Goal: Information Seeking & Learning: Learn about a topic

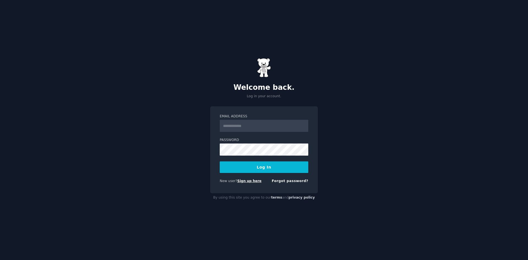
click at [245, 181] on link "Sign up here" at bounding box center [249, 181] width 24 height 4
drag, startPoint x: 251, startPoint y: 181, endPoint x: 255, endPoint y: 188, distance: 8.4
click at [251, 182] on link "Sign up here" at bounding box center [249, 181] width 24 height 4
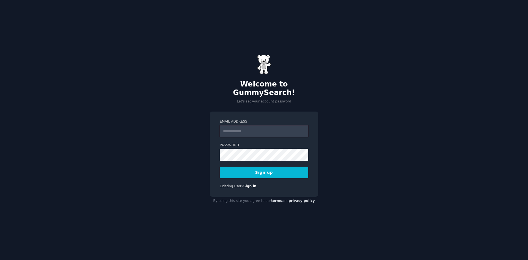
paste input "**********"
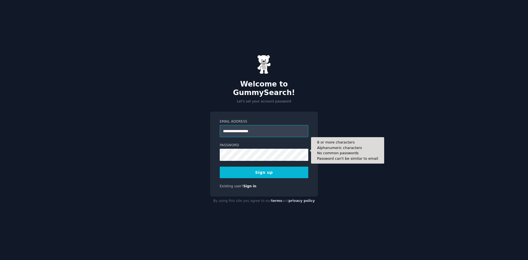
type input "**********"
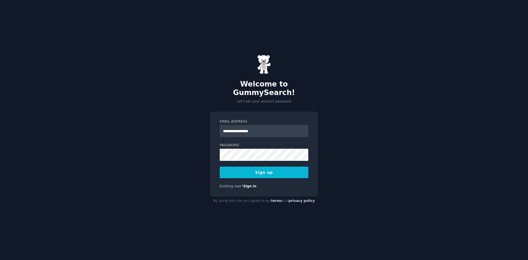
click at [270, 166] on button "Sign up" at bounding box center [264, 172] width 89 height 12
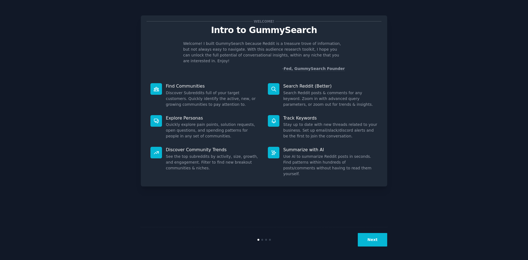
click at [364, 240] on button "Next" at bounding box center [372, 239] width 29 height 13
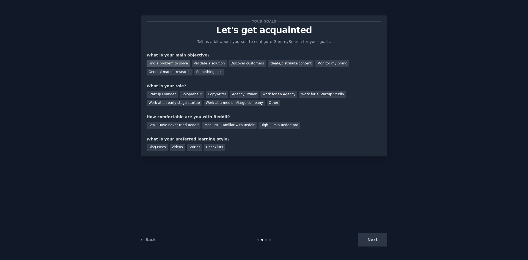
click at [172, 64] on div "Find a problem to solve" at bounding box center [168, 63] width 43 height 7
click at [375, 241] on div "Next" at bounding box center [346, 239] width 82 height 13
click at [212, 125] on div "Medium - Familiar with Reddit" at bounding box center [229, 125] width 54 height 7
click at [235, 64] on div "Discover customers" at bounding box center [247, 63] width 37 height 7
click at [179, 64] on div "Find a problem to solve" at bounding box center [168, 63] width 43 height 7
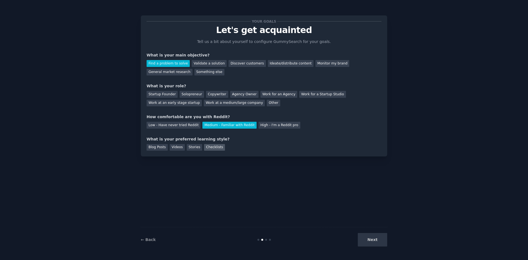
click at [211, 149] on div "Checklists" at bounding box center [214, 147] width 21 height 7
click at [374, 238] on div "Next" at bounding box center [346, 239] width 82 height 13
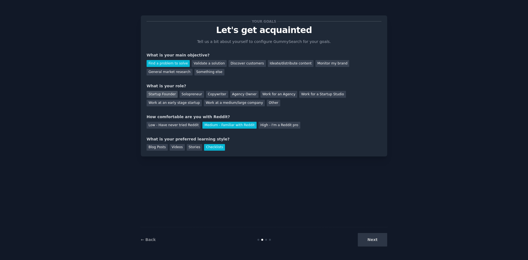
click at [166, 95] on div "Startup Founder" at bounding box center [162, 94] width 31 height 7
click at [382, 236] on button "Next" at bounding box center [372, 239] width 29 height 13
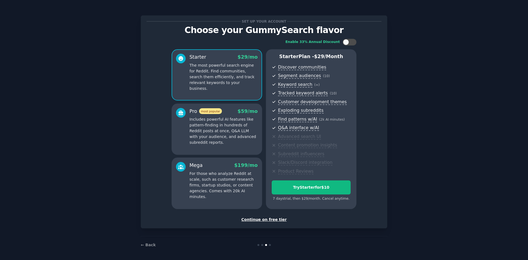
click at [271, 219] on div "Continue on free tier" at bounding box center [264, 219] width 235 height 6
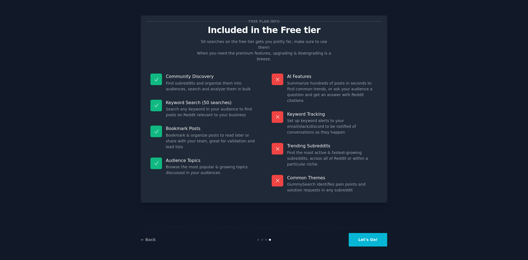
click at [381, 240] on button "Let's Go!" at bounding box center [368, 239] width 39 height 13
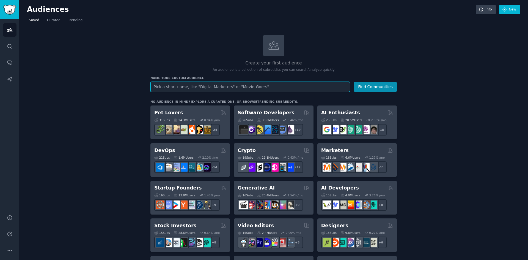
click at [232, 86] on input "text" at bounding box center [250, 87] width 200 height 10
type input "p"
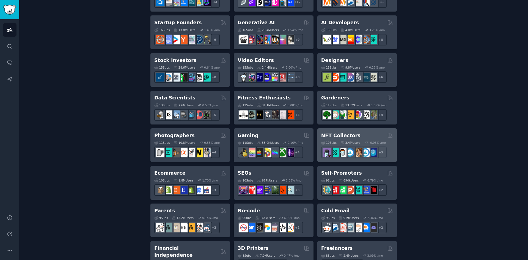
scroll to position [138, 0]
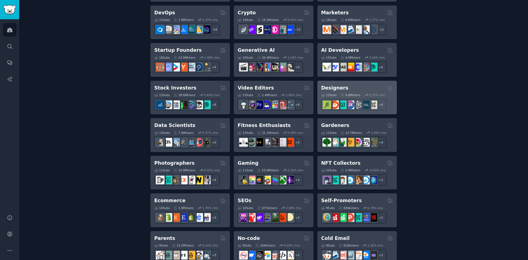
click at [352, 85] on div "Designers" at bounding box center [357, 87] width 72 height 7
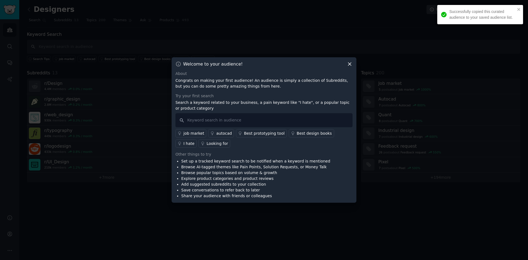
click at [349, 67] on icon at bounding box center [350, 64] width 6 height 6
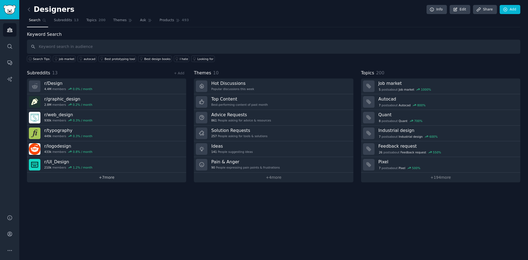
click at [111, 177] on link "+ 7 more" at bounding box center [106, 177] width 159 height 10
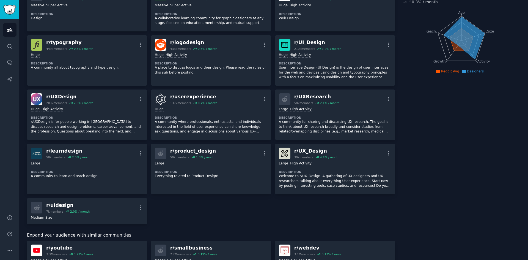
scroll to position [26, 0]
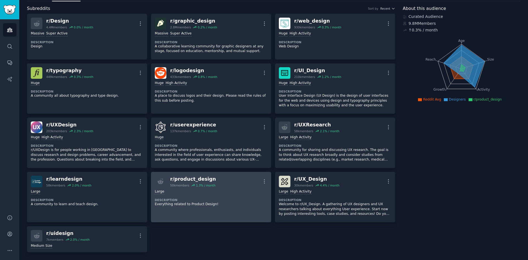
click at [243, 183] on div "r/ product_design 50k members 1.3 % / month More" at bounding box center [211, 181] width 113 height 12
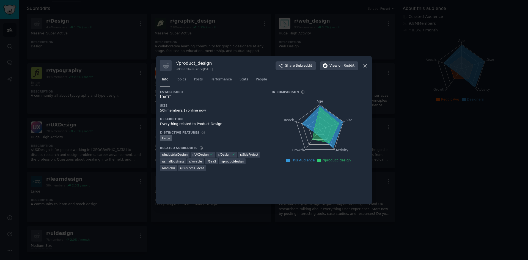
click at [364, 64] on icon at bounding box center [365, 66] width 6 height 6
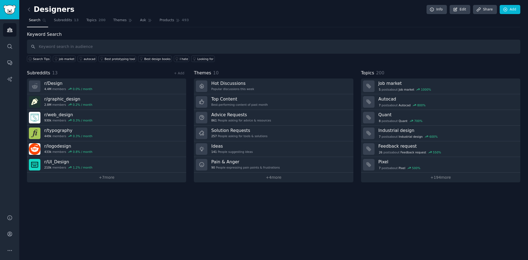
click at [87, 49] on input "text" at bounding box center [273, 47] width 493 height 14
type input "plastic bottle"
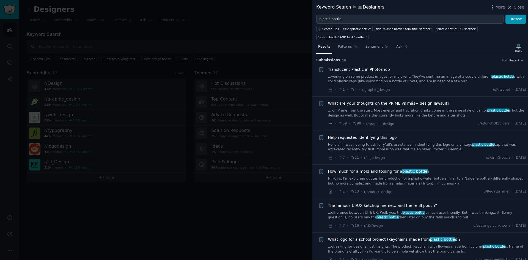
click at [259, 73] on div at bounding box center [264, 130] width 528 height 260
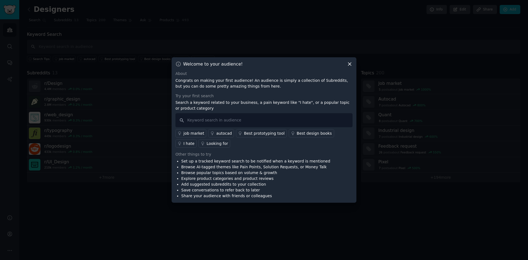
drag, startPoint x: 351, startPoint y: 65, endPoint x: 266, endPoint y: 50, distance: 86.1
click at [350, 65] on icon at bounding box center [350, 64] width 6 height 6
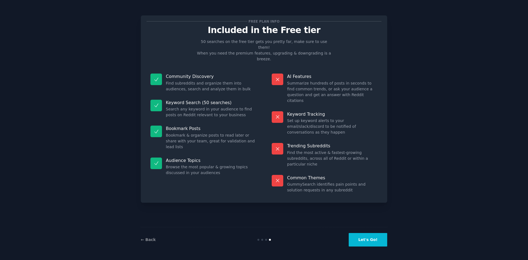
click at [383, 239] on button "Let's Go!" at bounding box center [368, 239] width 39 height 13
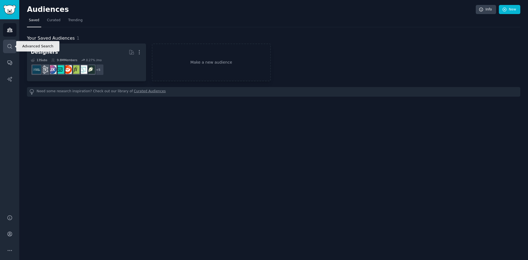
click at [16, 48] on link "Search" at bounding box center [9, 46] width 13 height 13
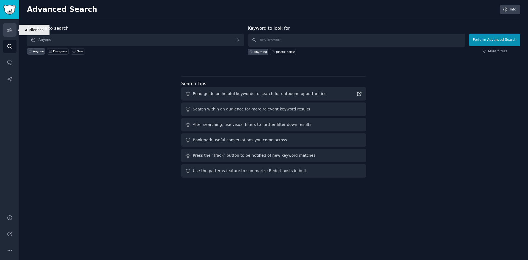
click at [8, 27] on icon "Sidebar" at bounding box center [10, 30] width 6 height 6
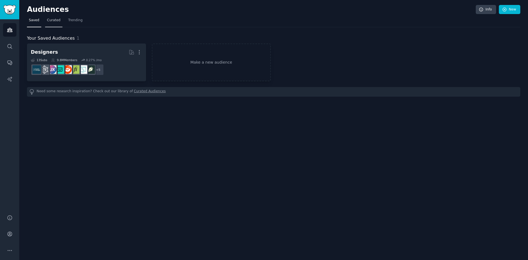
click at [53, 23] on span "Curated" at bounding box center [53, 20] width 13 height 5
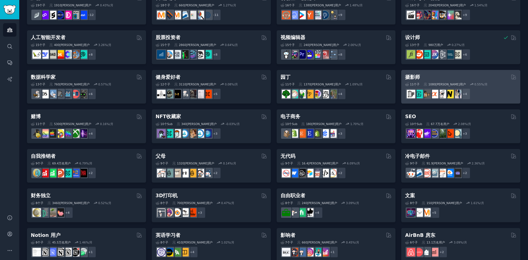
scroll to position [180, 0]
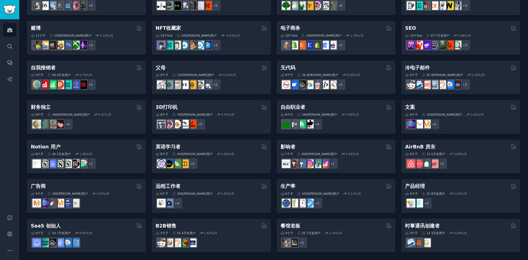
drag, startPoint x: 225, startPoint y: 232, endPoint x: 220, endPoint y: 231, distance: 5.1
click at [225, 232] on div "5 个子 ​ 55.4万名 用户 1.60 %/月" at bounding box center [211, 233] width 111 height 4
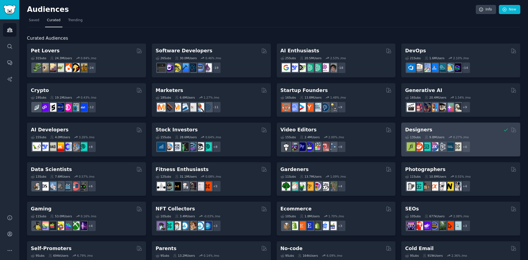
click at [452, 126] on div "Designers 13 Sub s 9.8M Users 0.27 % /mo + 6" at bounding box center [460, 139] width 119 height 34
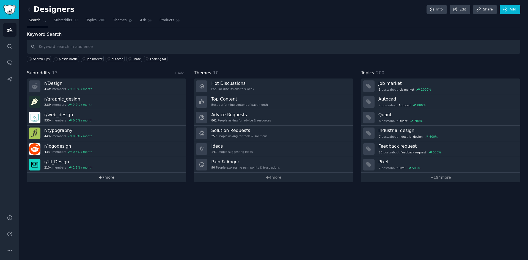
click at [126, 177] on link "+ 7 more" at bounding box center [106, 177] width 159 height 10
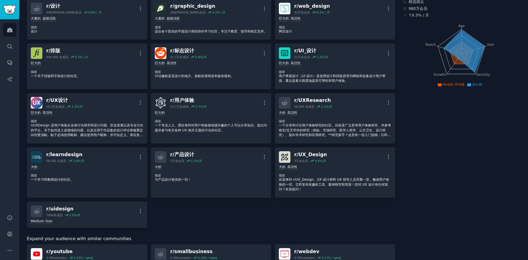
scroll to position [110, 0]
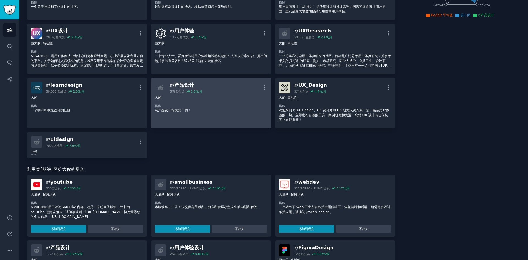
click at [235, 113] on p "与产品设计相关的一切！" at bounding box center [211, 110] width 113 height 5
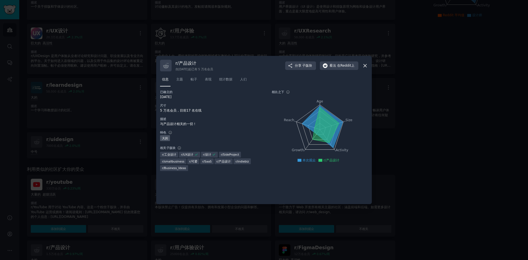
click at [366, 64] on icon at bounding box center [365, 66] width 6 height 6
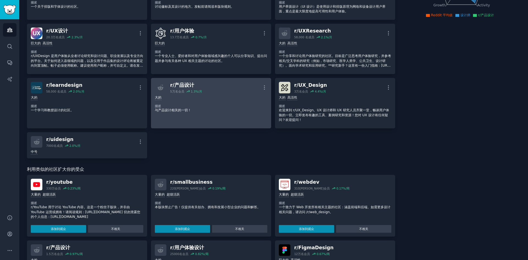
click at [196, 93] on font "%/月" at bounding box center [199, 91] width 7 height 3
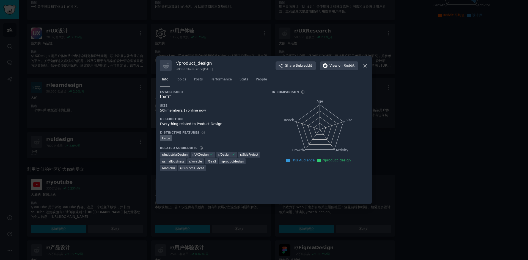
click at [196, 97] on div "Established 08/26/2010 Size 50k members, 17 online now Description Everything r…" at bounding box center [264, 145] width 208 height 110
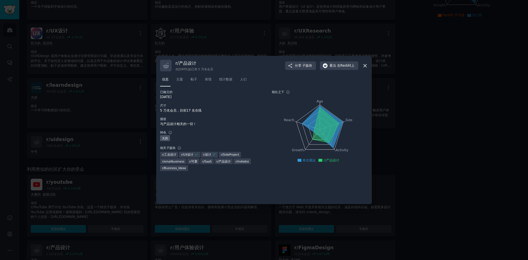
click at [366, 66] on icon at bounding box center [365, 66] width 6 height 6
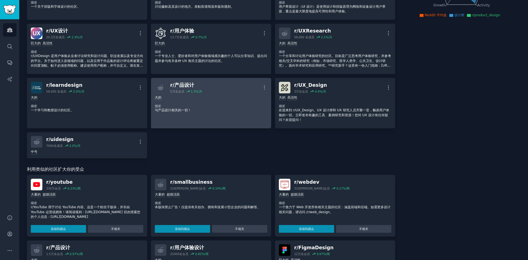
click at [238, 120] on link "r/ 产品设计 5万名 会员 1.3 %/月 更多的 大的 描述 与产品设计相关的一切！" at bounding box center [211, 103] width 120 height 50
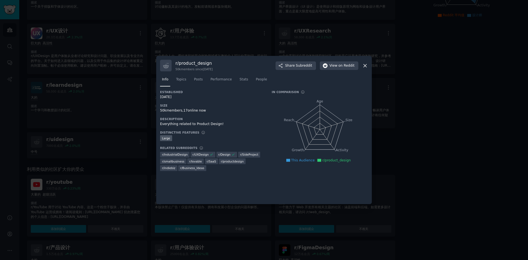
click at [238, 120] on div "Established 08/26/2010 Size 50k members, 17 online now Description Everything r…" at bounding box center [264, 145] width 208 height 110
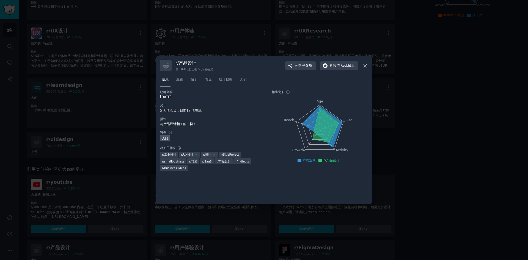
click at [318, 126] on icon at bounding box center [326, 125] width 26 height 35
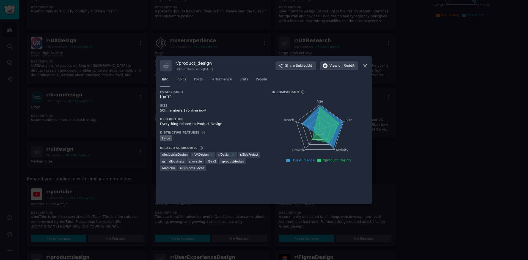
click at [188, 67] on div "50k members since 08/26/2010" at bounding box center [193, 69] width 37 height 4
click at [365, 65] on icon at bounding box center [365, 65] width 3 height 3
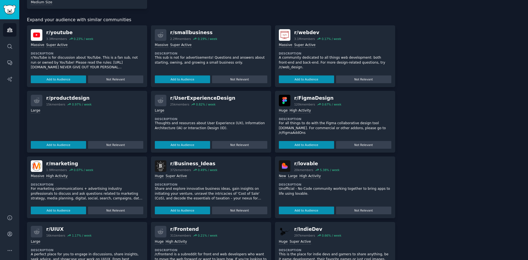
scroll to position [300, 0]
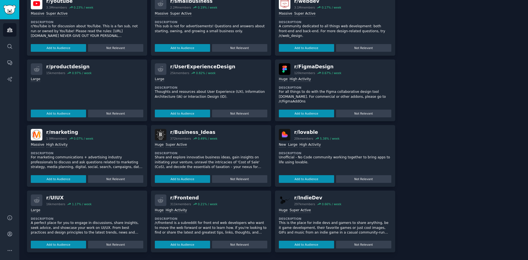
click at [92, 147] on div ">= 80th percentile for submissions / day Massive High Activity" at bounding box center [87, 144] width 113 height 5
click at [59, 146] on div "High Activity" at bounding box center [56, 144] width 21 height 5
click at [62, 146] on div "High Activity" at bounding box center [56, 144] width 21 height 5
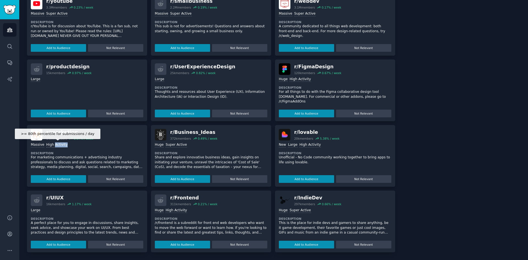
click at [62, 146] on div "High Activity" at bounding box center [56, 144] width 21 height 5
click at [72, 147] on div ">= 80th percentile for submissions / day Massive High Activity Description For …" at bounding box center [87, 161] width 113 height 42
click at [68, 133] on div "r/ marketing" at bounding box center [69, 132] width 47 height 7
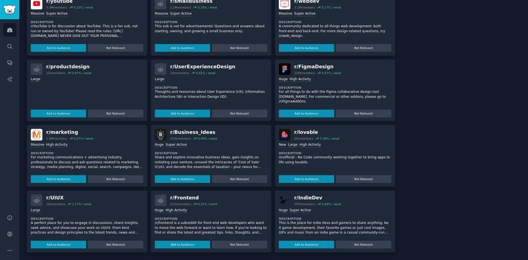
click at [91, 153] on dt "Description" at bounding box center [87, 153] width 113 height 4
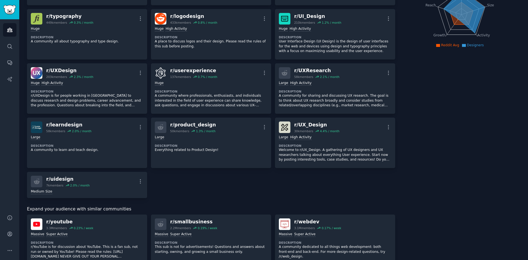
scroll to position [83, 0]
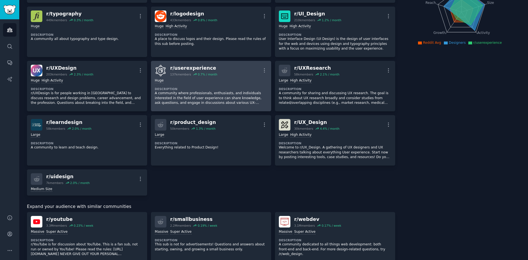
click at [203, 87] on dt "Description" at bounding box center [211, 89] width 113 height 4
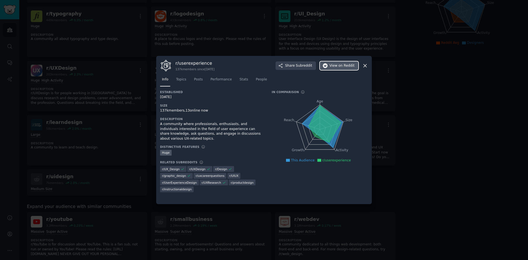
click at [347, 66] on span "on Reddit" at bounding box center [347, 65] width 16 height 5
click at [367, 64] on icon at bounding box center [365, 66] width 6 height 6
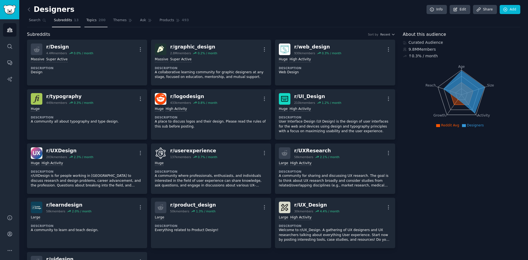
click at [89, 20] on span "Topics" at bounding box center [91, 20] width 10 height 5
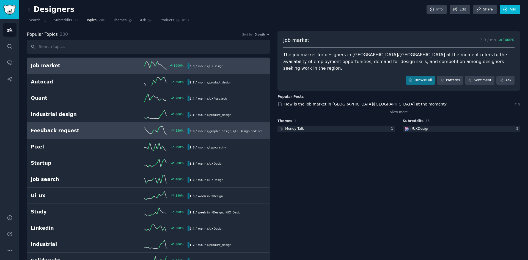
click at [92, 131] on h2 "Feedback request" at bounding box center [70, 130] width 78 height 7
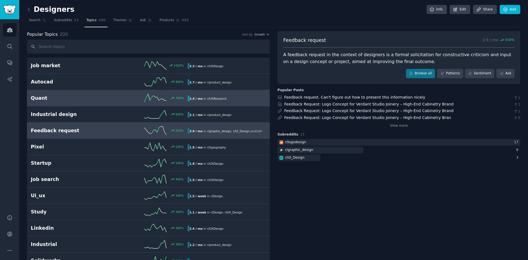
click at [100, 99] on h2 "Quant" at bounding box center [70, 98] width 78 height 7
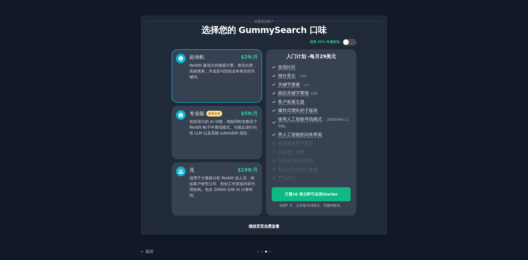
click at [271, 227] on font "继续享受免费套餐" at bounding box center [264, 226] width 31 height 4
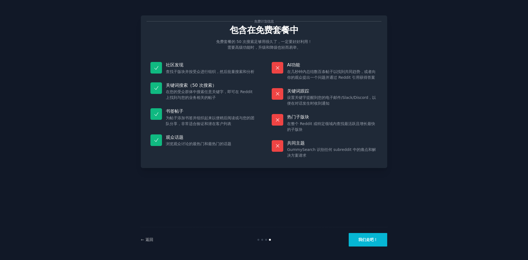
click at [377, 242] on font "我们走吧！" at bounding box center [367, 239] width 19 height 4
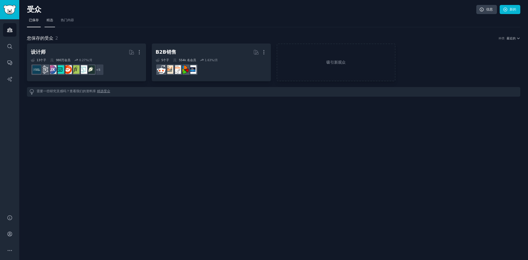
click at [50, 18] on font "精选" at bounding box center [49, 20] width 7 height 4
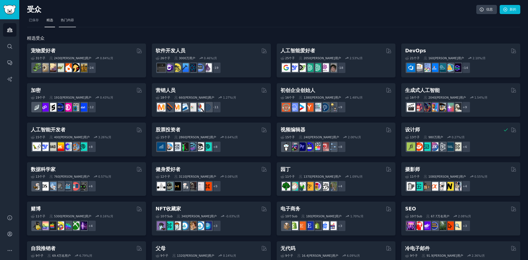
click at [68, 20] on font "热门内容" at bounding box center [67, 20] width 13 height 4
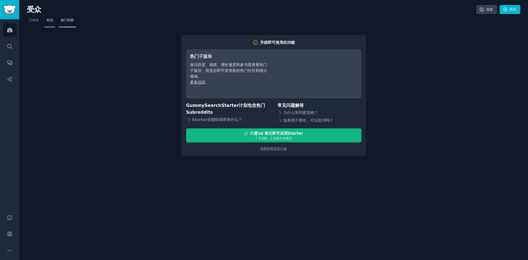
click at [48, 16] on link "精选" at bounding box center [50, 21] width 10 height 11
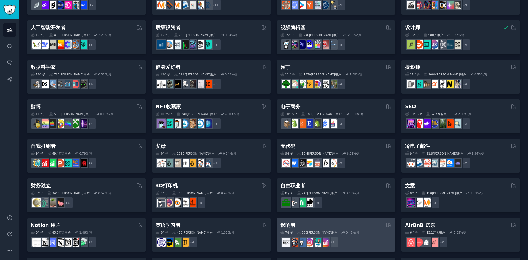
scroll to position [180, 0]
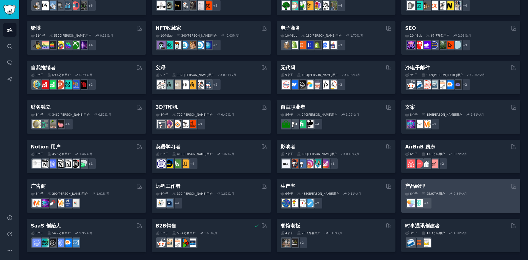
click at [424, 187] on div "产品经理" at bounding box center [460, 186] width 111 height 7
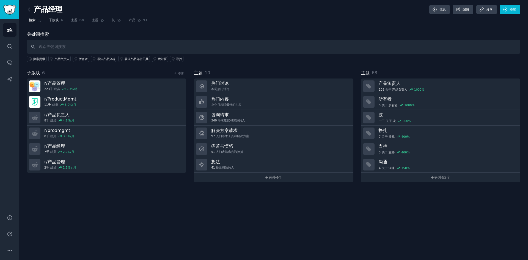
click at [51, 21] on font "子版块" at bounding box center [54, 20] width 10 height 4
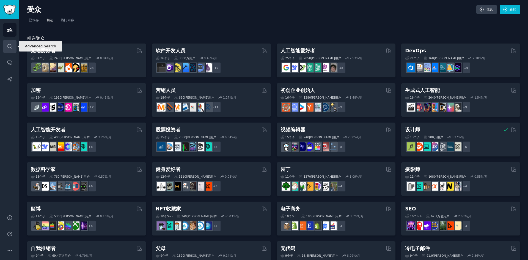
click at [12, 45] on icon "侧边栏" at bounding box center [10, 46] width 6 height 6
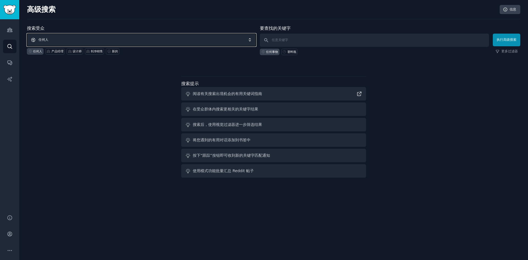
click at [76, 37] on span "任何人" at bounding box center [141, 40] width 229 height 13
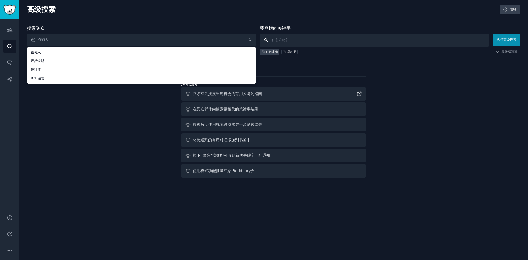
click at [331, 45] on input "text" at bounding box center [374, 40] width 229 height 13
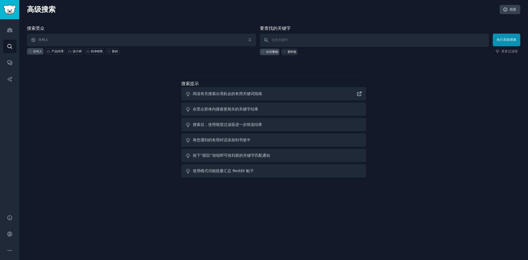
click at [294, 51] on font "塑料瓶" at bounding box center [291, 51] width 9 height 3
type input "plastic bottle"
click at [496, 37] on button "执行高级搜索" at bounding box center [507, 40] width 28 height 13
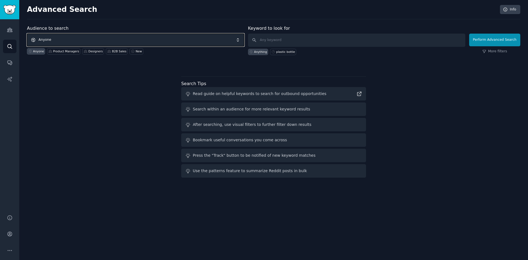
drag, startPoint x: 294, startPoint y: 51, endPoint x: 113, endPoint y: 40, distance: 181.3
click at [113, 40] on span "Anyone" at bounding box center [135, 40] width 217 height 13
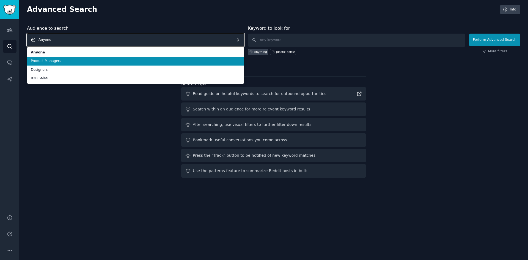
click at [105, 40] on span "Anyone" at bounding box center [135, 40] width 217 height 13
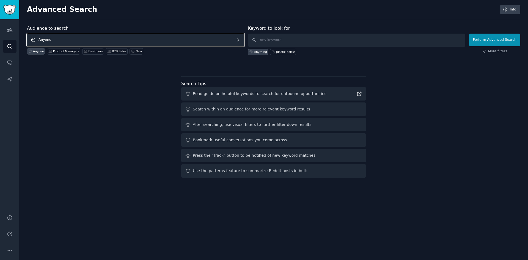
click at [104, 39] on span "Anyone" at bounding box center [135, 40] width 217 height 13
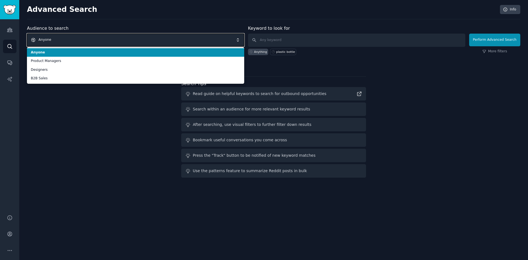
click at [96, 36] on span "Anyone" at bounding box center [135, 40] width 217 height 13
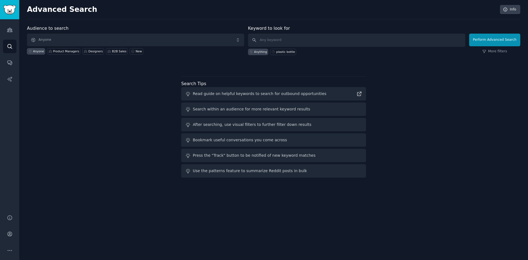
drag, startPoint x: 92, startPoint y: 38, endPoint x: 67, endPoint y: 77, distance: 47.0
click at [67, 77] on div "Audience to search Anyone Anyone Product Managers Designers B2B Sales New Keywo…" at bounding box center [273, 102] width 493 height 155
click at [424, 38] on input "text" at bounding box center [356, 40] width 217 height 13
click at [290, 52] on div "plastic bottle" at bounding box center [285, 52] width 19 height 4
type input "plastic bottle"
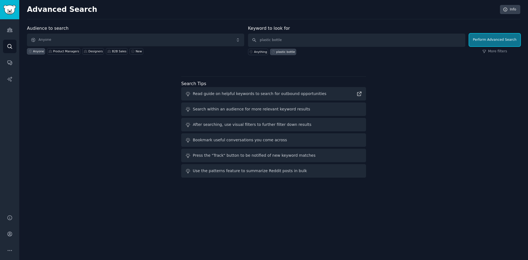
click at [483, 42] on button "Perform Advanced Search" at bounding box center [494, 40] width 51 height 13
click at [357, 44] on input "text" at bounding box center [356, 40] width 217 height 13
click at [286, 51] on div "plastic bottle" at bounding box center [285, 52] width 19 height 4
type input "plastic bottle"
click at [296, 41] on input "plastic bottle" at bounding box center [356, 40] width 217 height 13
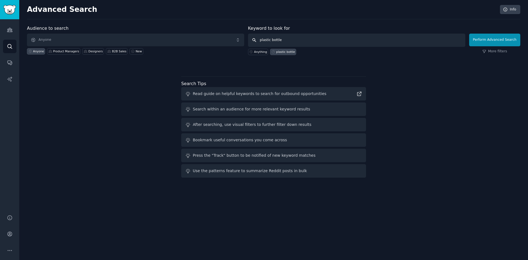
click button "Perform Advanced Search" at bounding box center [494, 40] width 51 height 13
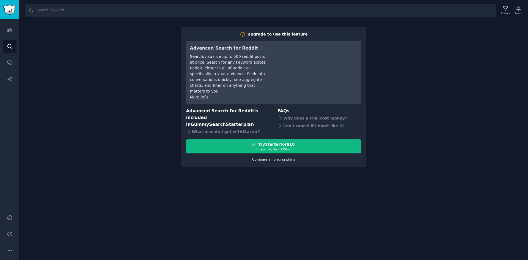
click at [278, 161] on link "Compare all pricing plans" at bounding box center [273, 159] width 43 height 4
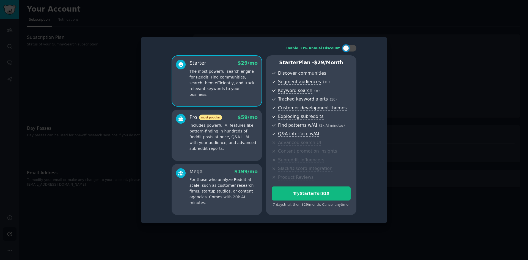
click at [122, 201] on div at bounding box center [264, 130] width 528 height 260
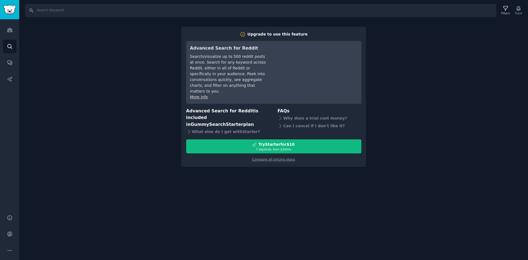
click at [193, 115] on h3 "Advanced Search for Reddit is included in GummySearch Starter plan" at bounding box center [228, 118] width 84 height 20
click at [236, 107] on div "Upgrade to use this feature Advanced Search for Reddit Search/visualize up to 5…" at bounding box center [273, 96] width 175 height 131
click at [273, 107] on div "Upgrade to use this feature Advanced Search for Reddit Search/visualize up to 5…" at bounding box center [273, 96] width 175 height 131
click at [286, 108] on h3 "FAQs" at bounding box center [320, 111] width 84 height 7
click at [439, 108] on div "Search Filters Track Upgrade to use this feature Advanced Search for Reddit Sea…" at bounding box center [273, 130] width 509 height 260
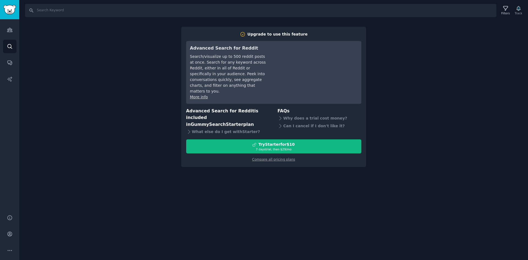
drag, startPoint x: 133, startPoint y: 66, endPoint x: 12, endPoint y: 4, distance: 135.7
click at [126, 61] on div "Search Filters Track Upgrade to use this feature Advanced Search for Reddit Sea…" at bounding box center [273, 130] width 509 height 260
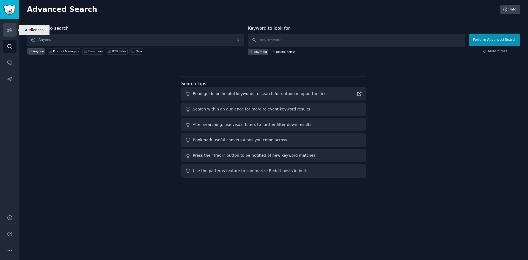
click at [13, 30] on link "Audiences" at bounding box center [9, 29] width 13 height 13
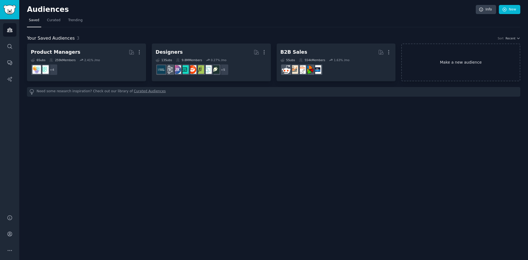
click at [482, 63] on link "Make a new audience" at bounding box center [460, 62] width 119 height 38
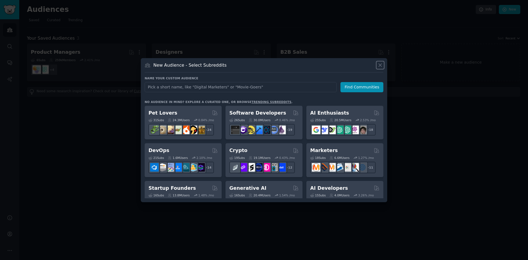
click at [378, 65] on icon at bounding box center [380, 65] width 6 height 6
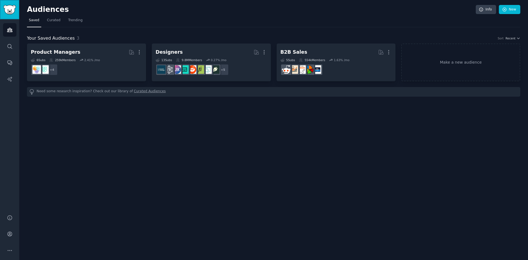
click at [8, 14] on img "Sidebar" at bounding box center [9, 10] width 13 height 10
click at [11, 79] on icon "Sidebar" at bounding box center [10, 79] width 6 height 6
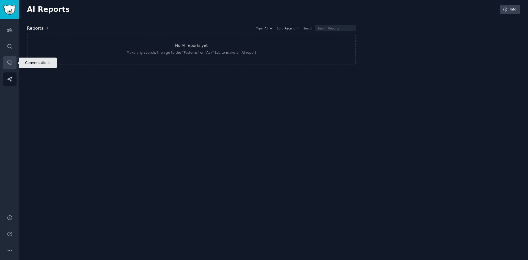
click at [9, 59] on link "Conversations" at bounding box center [9, 62] width 13 height 13
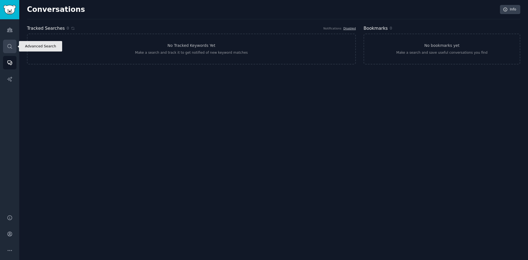
click at [12, 46] on icon "Sidebar" at bounding box center [10, 46] width 6 height 6
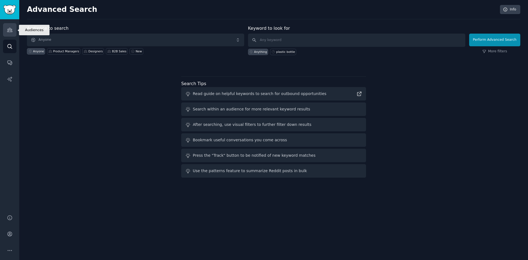
click at [9, 24] on link "Audiences" at bounding box center [9, 29] width 13 height 13
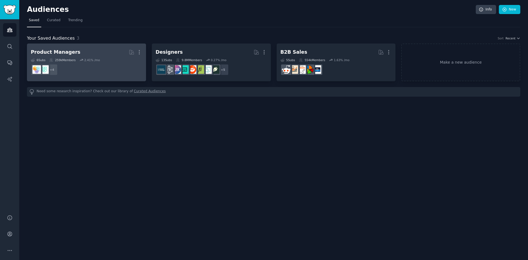
click at [81, 54] on h2 "Product Managers More" at bounding box center [86, 52] width 111 height 10
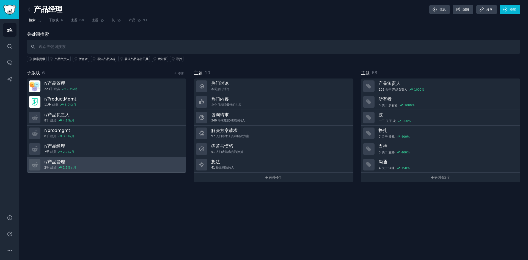
click at [103, 160] on link "r/ 产品管理 2千 成员 1.5 % / 月" at bounding box center [106, 165] width 159 height 16
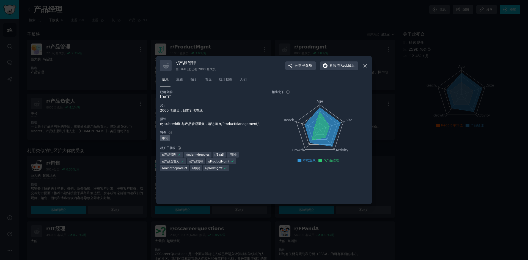
click at [367, 65] on icon at bounding box center [365, 66] width 6 height 6
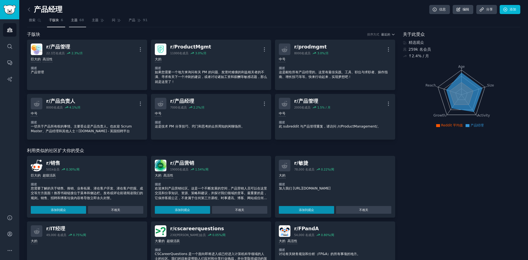
click at [82, 23] on link "主题 68" at bounding box center [77, 21] width 17 height 11
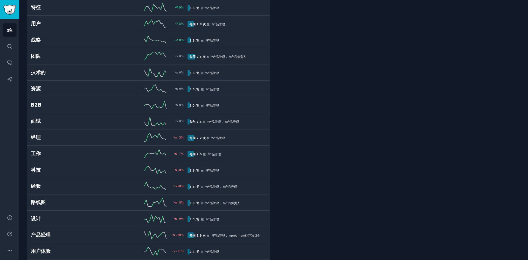
scroll to position [550, 0]
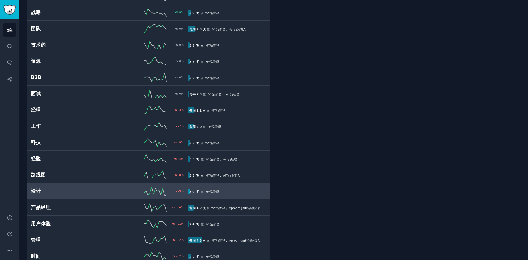
click at [88, 186] on link "设计 -9 % 3.0 /月 在 r/ 产品管理" at bounding box center [148, 191] width 243 height 16
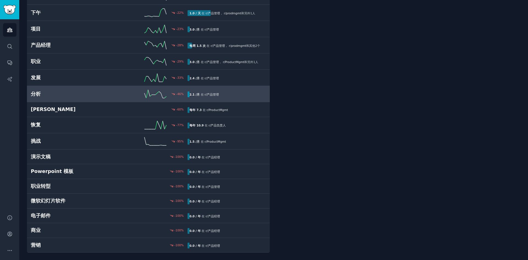
scroll to position [891, 0]
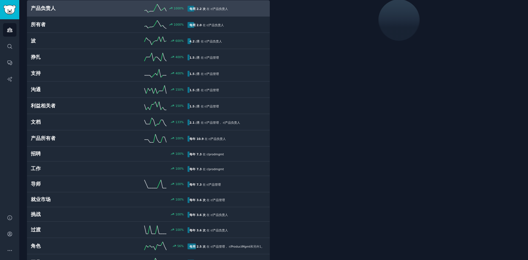
scroll to position [31, 0]
